Goal: Check status: Check status

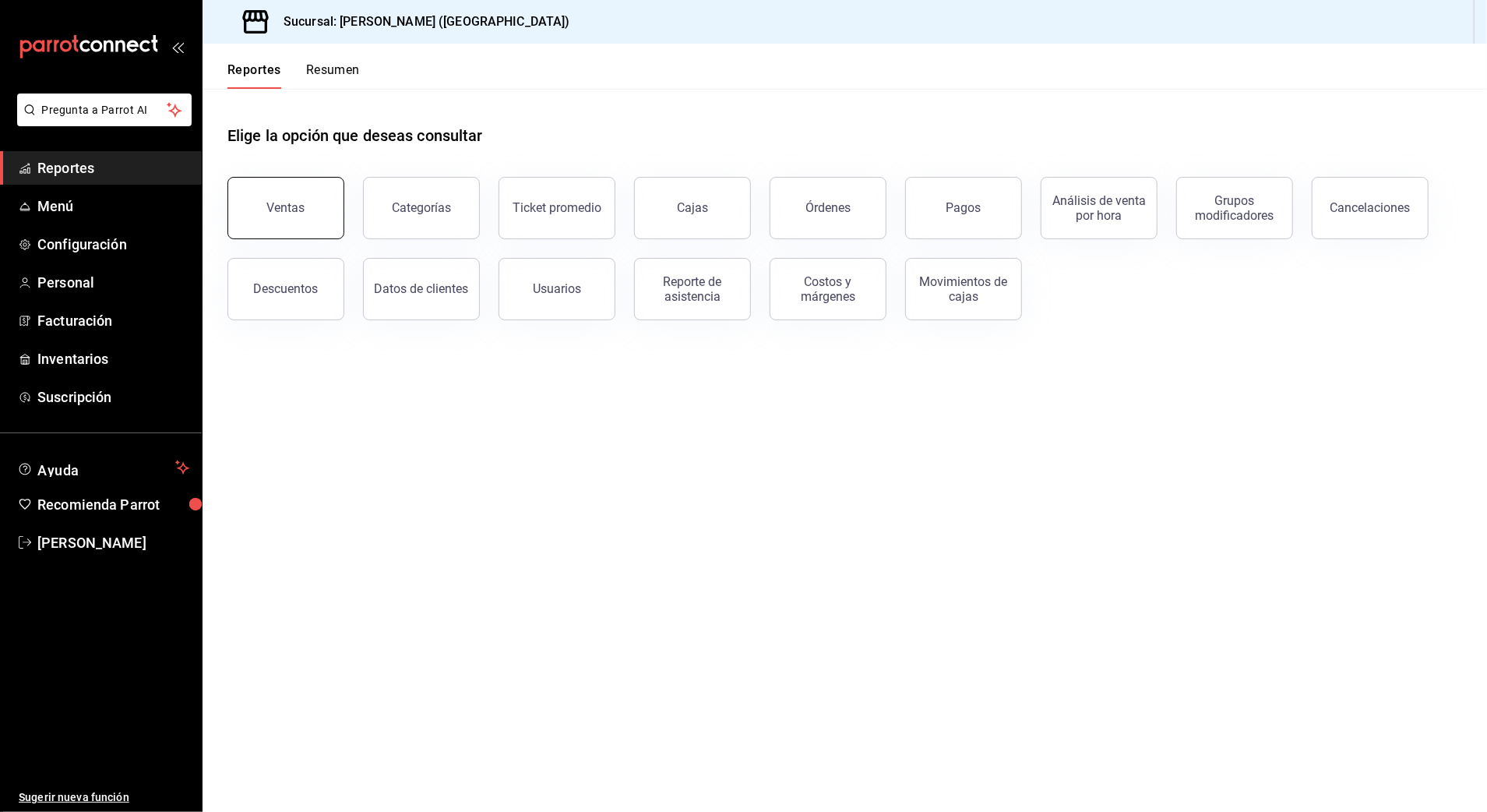
click at [290, 190] on button "Ventas" at bounding box center [286, 208] width 117 height 62
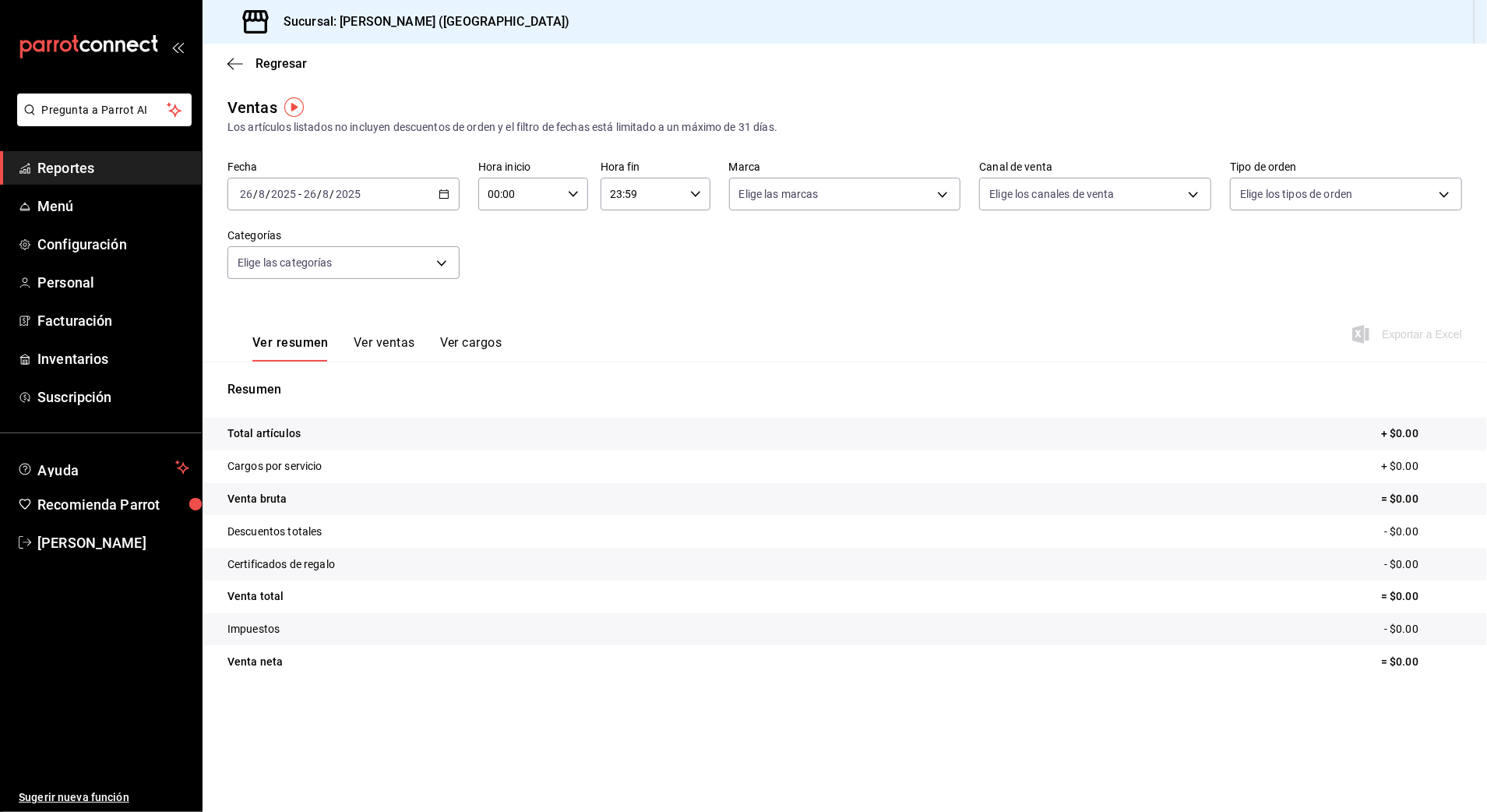
click at [446, 195] on icon "button" at bounding box center [444, 194] width 11 height 11
click at [288, 374] on span "Rango de fechas" at bounding box center [301, 382] width 121 height 16
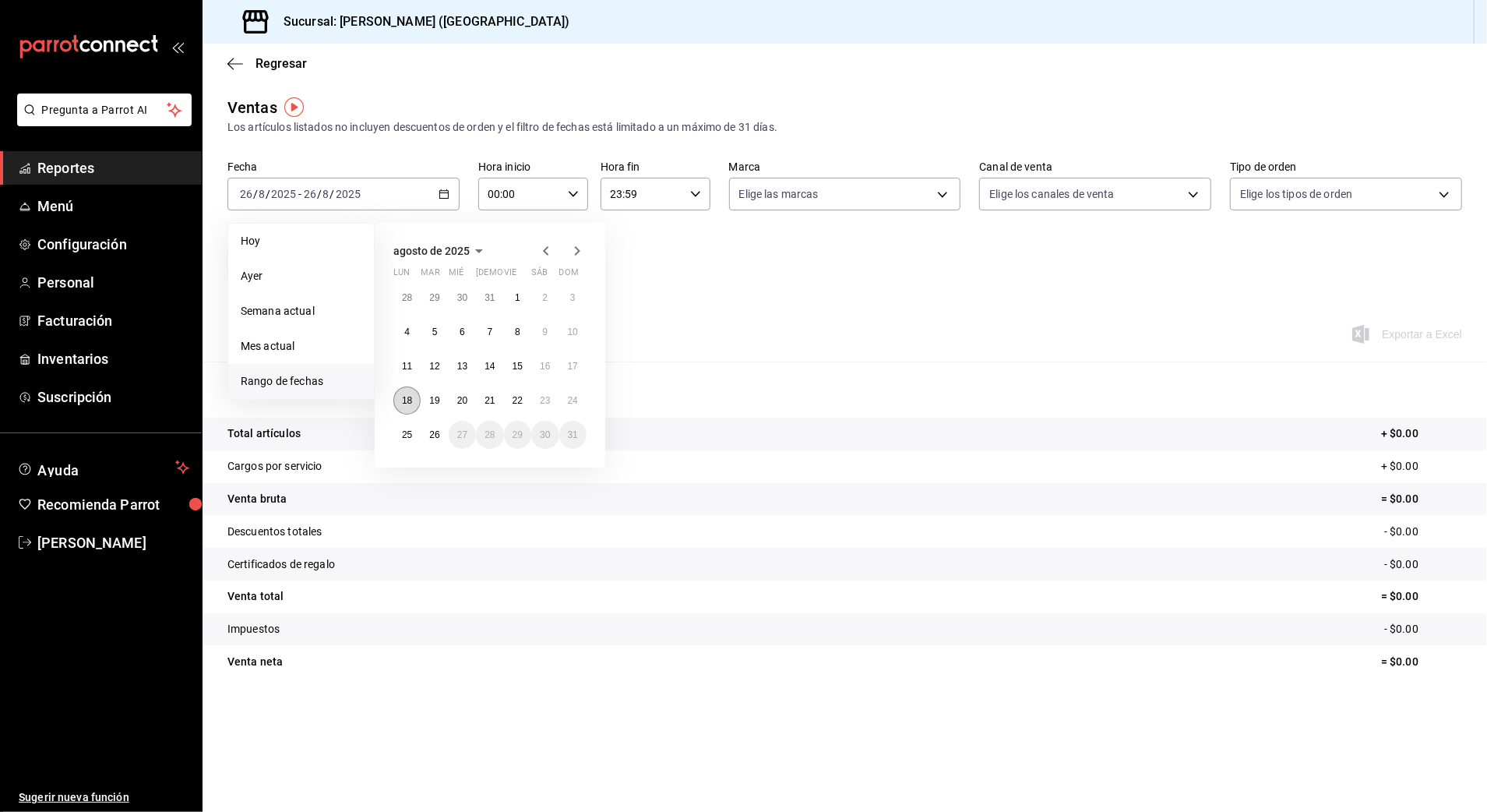
click at [419, 400] on button "18" at bounding box center [407, 400] width 27 height 28
click at [408, 439] on abbr "25" at bounding box center [406, 435] width 10 height 11
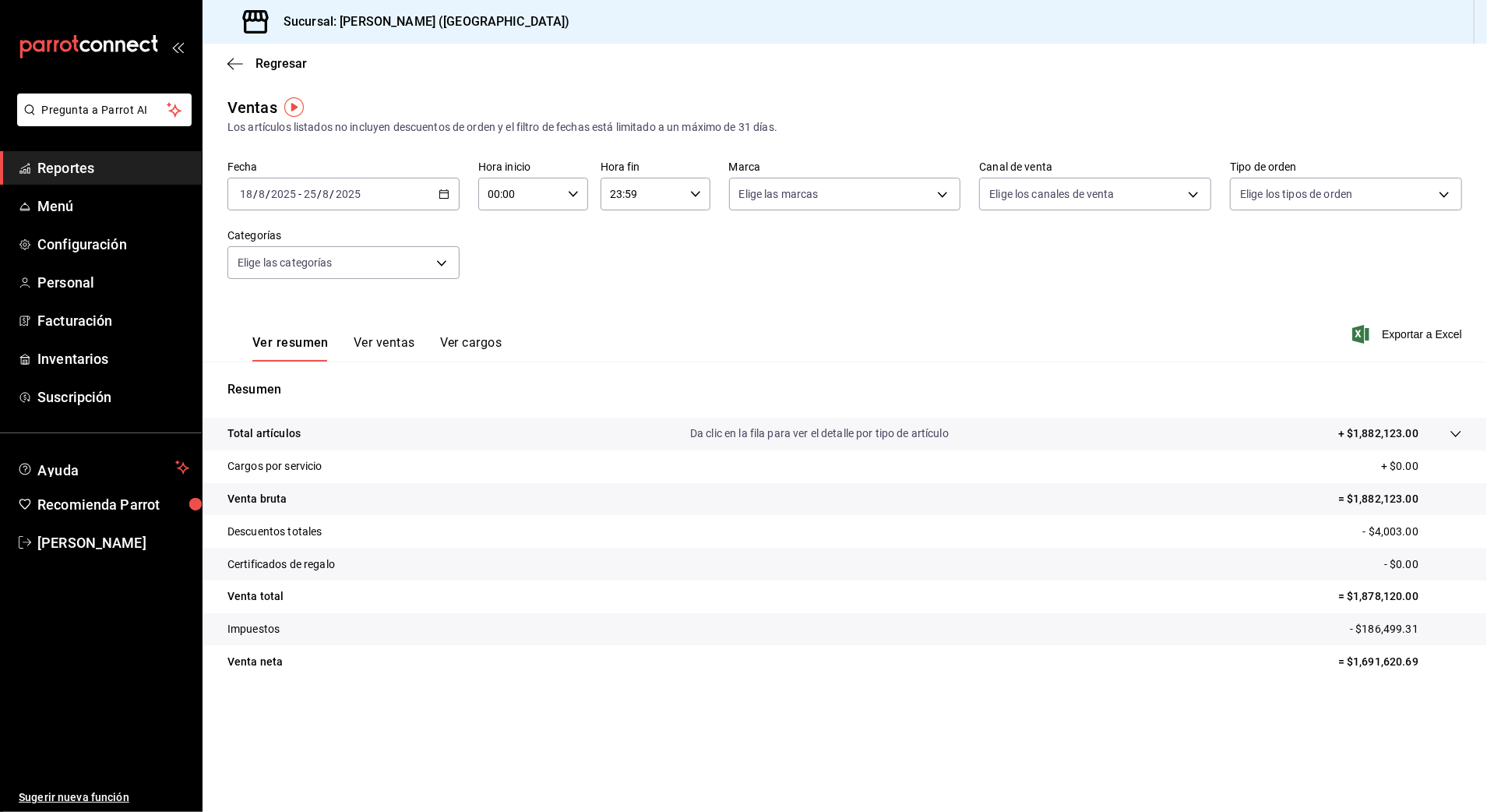
click at [564, 206] on div "00:00 Hora inicio" at bounding box center [533, 194] width 110 height 33
click at [510, 290] on span "10" at bounding box center [505, 296] width 30 height 13
type input "10:00"
click at [643, 194] on div at bounding box center [744, 406] width 1487 height 812
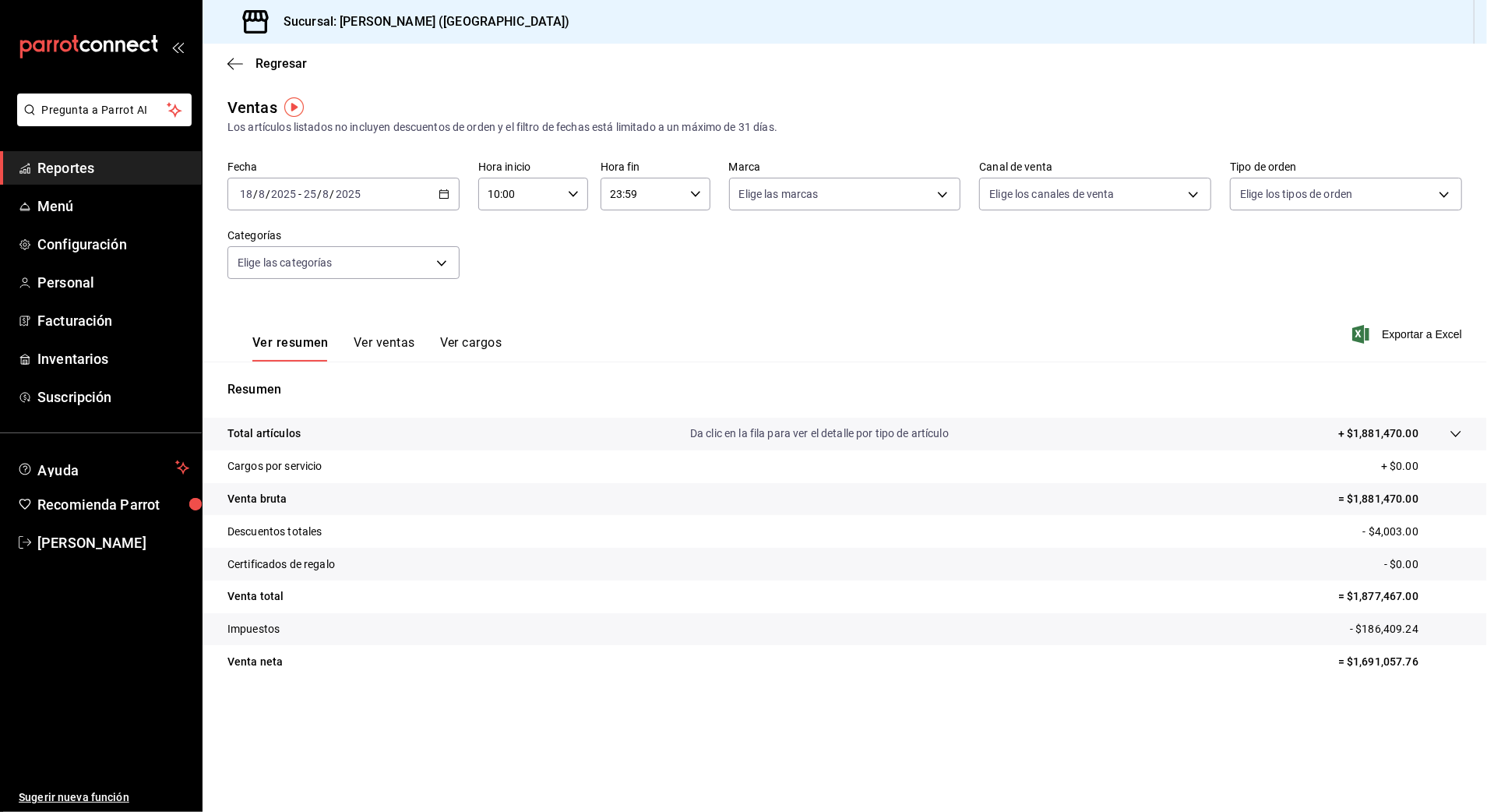
click at [649, 199] on input "23:59" at bounding box center [642, 194] width 83 height 31
click at [627, 293] on button "03" at bounding box center [628, 301] width 49 height 31
type input "03:59"
click at [969, 303] on div at bounding box center [744, 406] width 1487 height 812
